Goal: Transaction & Acquisition: Purchase product/service

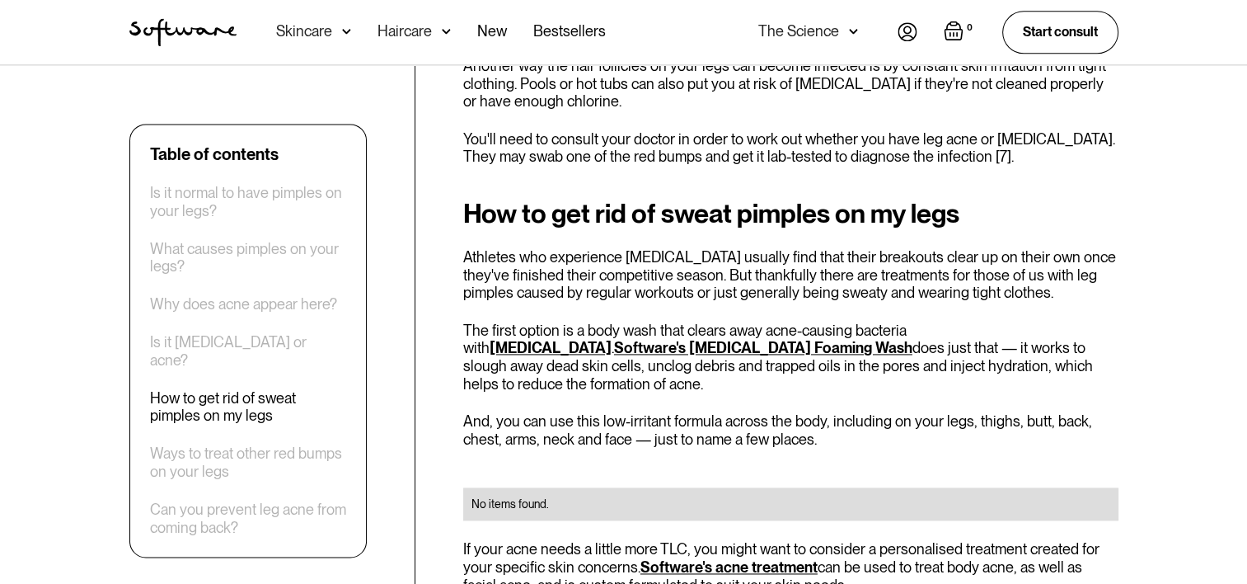
scroll to position [2275, 0]
click at [912, 337] on link "Software's Salicylic Acid Foaming Wash" at bounding box center [763, 345] width 298 height 17
